Goal: Task Accomplishment & Management: Complete application form

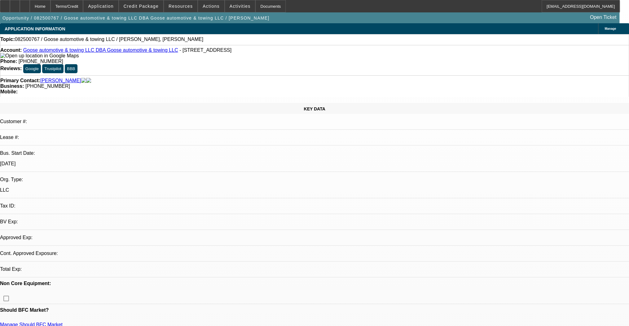
select select "0"
select select "2"
select select "0.1"
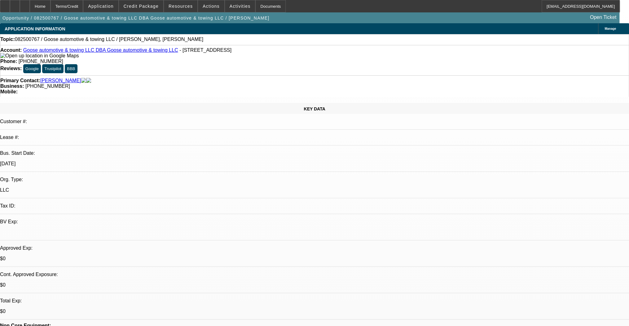
select select "1"
select select "2"
select select "4"
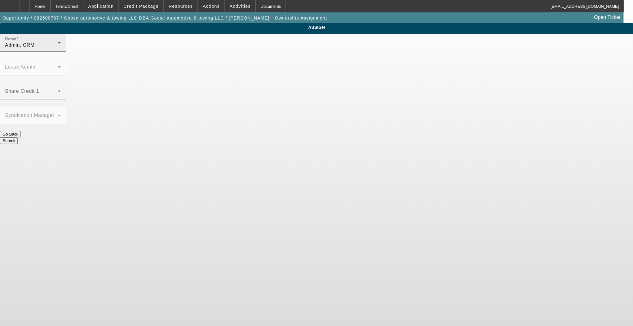
click at [58, 49] on div "Admin, CRM" at bounding box center [31, 45] width 53 height 7
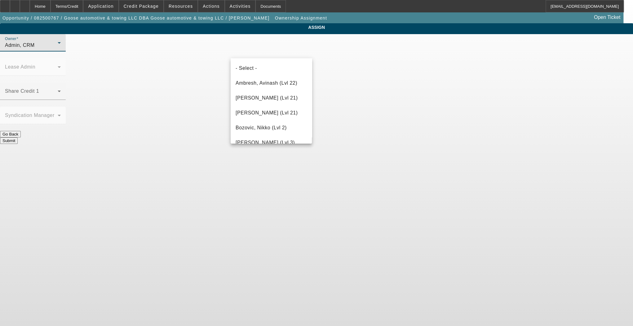
scroll to position [914, 0]
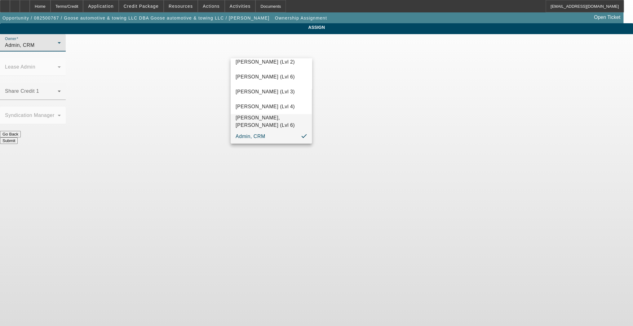
click at [260, 119] on span "[PERSON_NAME], [PERSON_NAME] (Lvl 6)" at bounding box center [271, 121] width 71 height 15
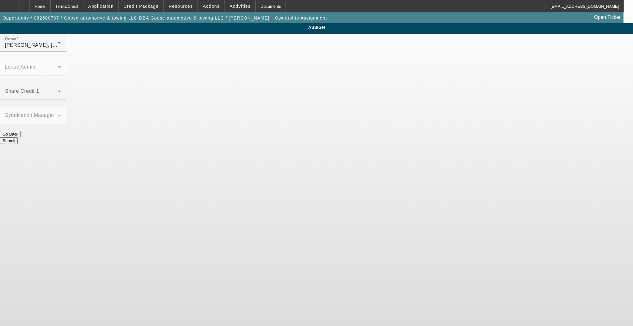
click at [18, 137] on button "Submit" at bounding box center [9, 140] width 18 height 7
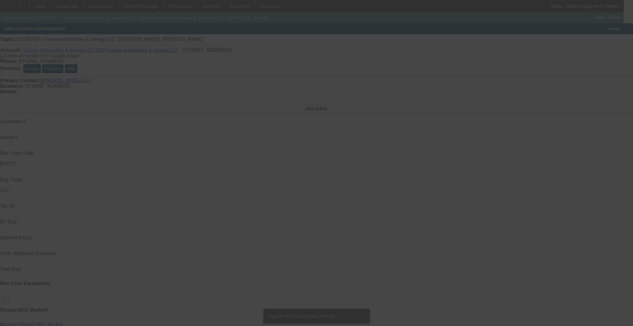
select select "0"
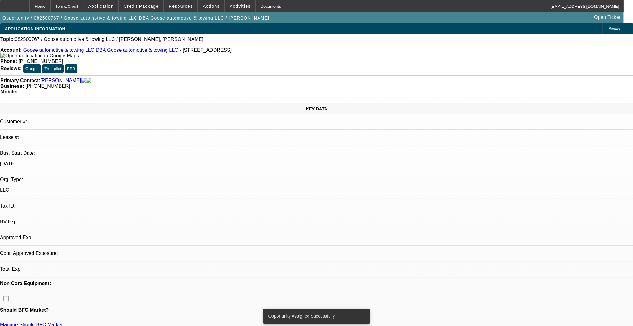
select select "2"
select select "0.1"
select select "4"
